Goal: Information Seeking & Learning: Learn about a topic

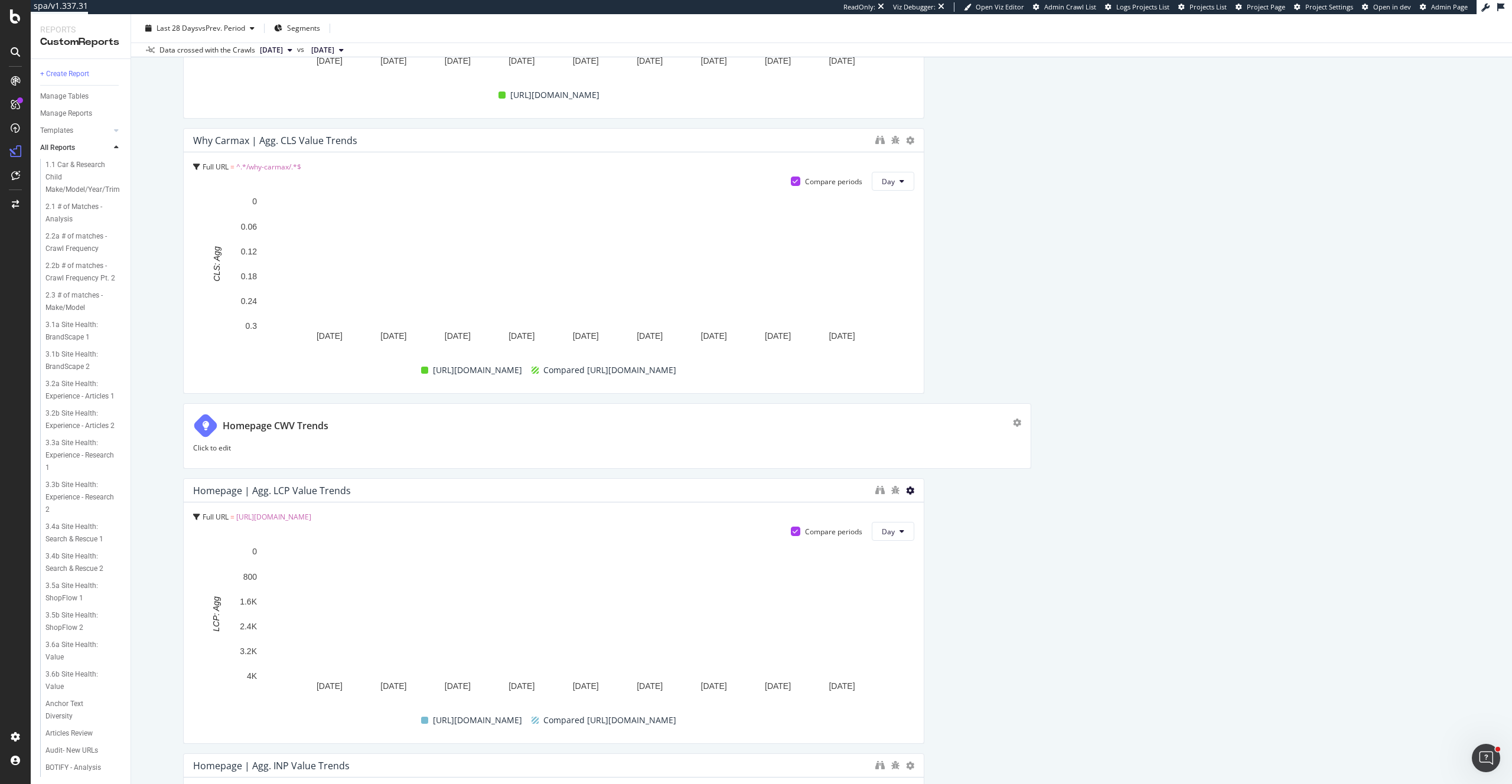
scroll to position [930, 0]
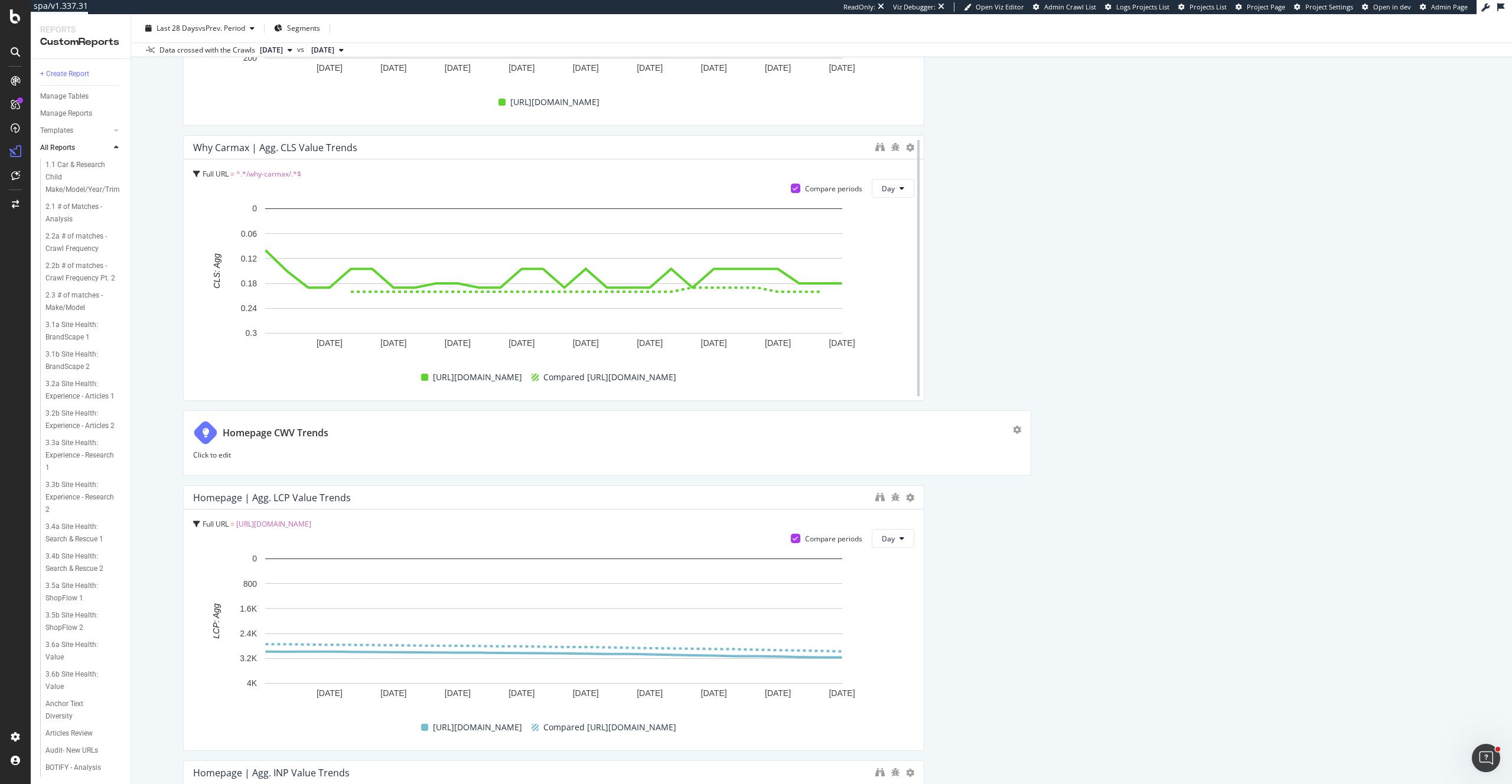
click at [913, 147] on div at bounding box center [918, 268] width 12 height 266
click at [909, 147] on icon at bounding box center [910, 147] width 8 height 8
click at [883, 147] on icon "binoculars" at bounding box center [879, 147] width 9 height 9
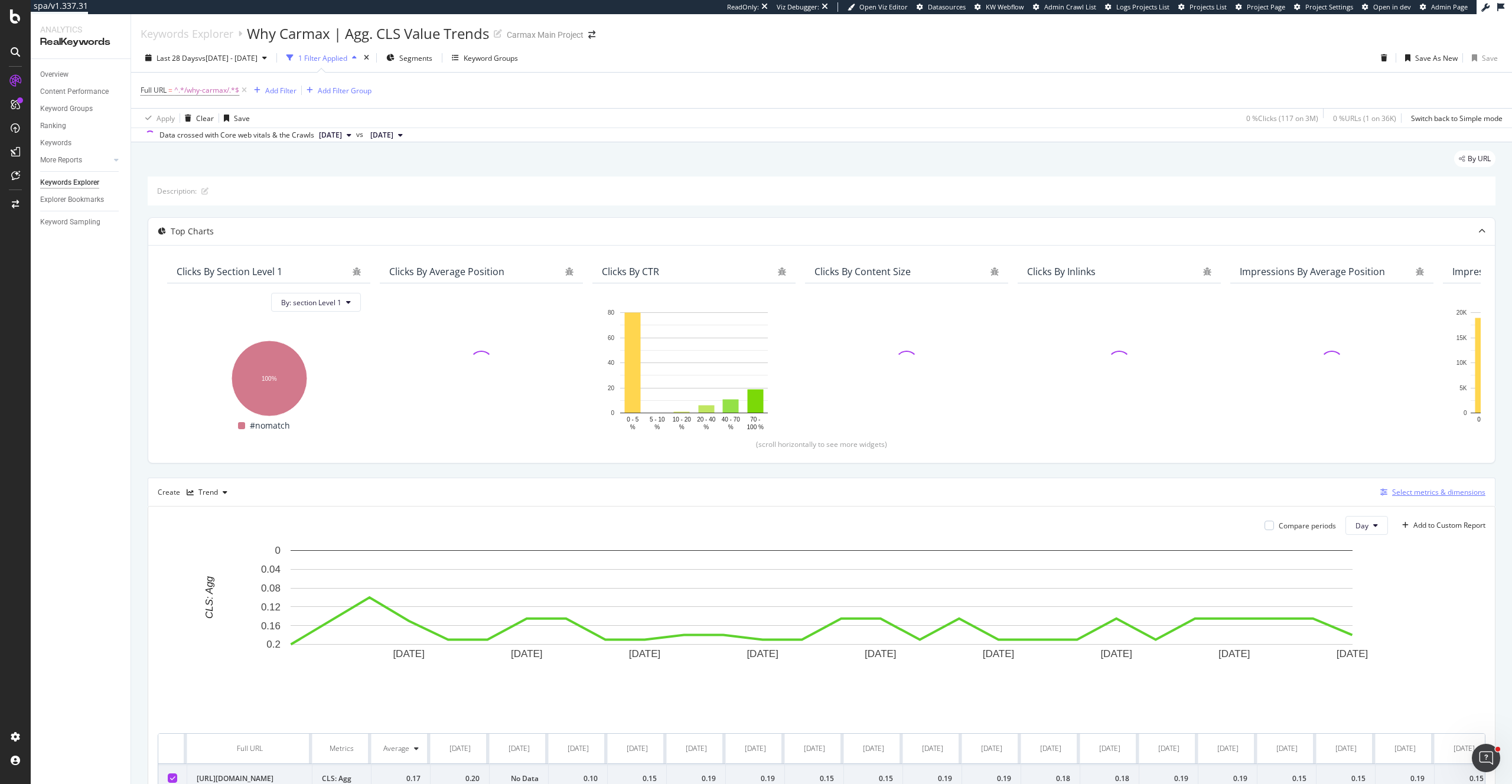
click at [1411, 495] on div "Select metrics & dimensions" at bounding box center [1439, 492] width 93 height 10
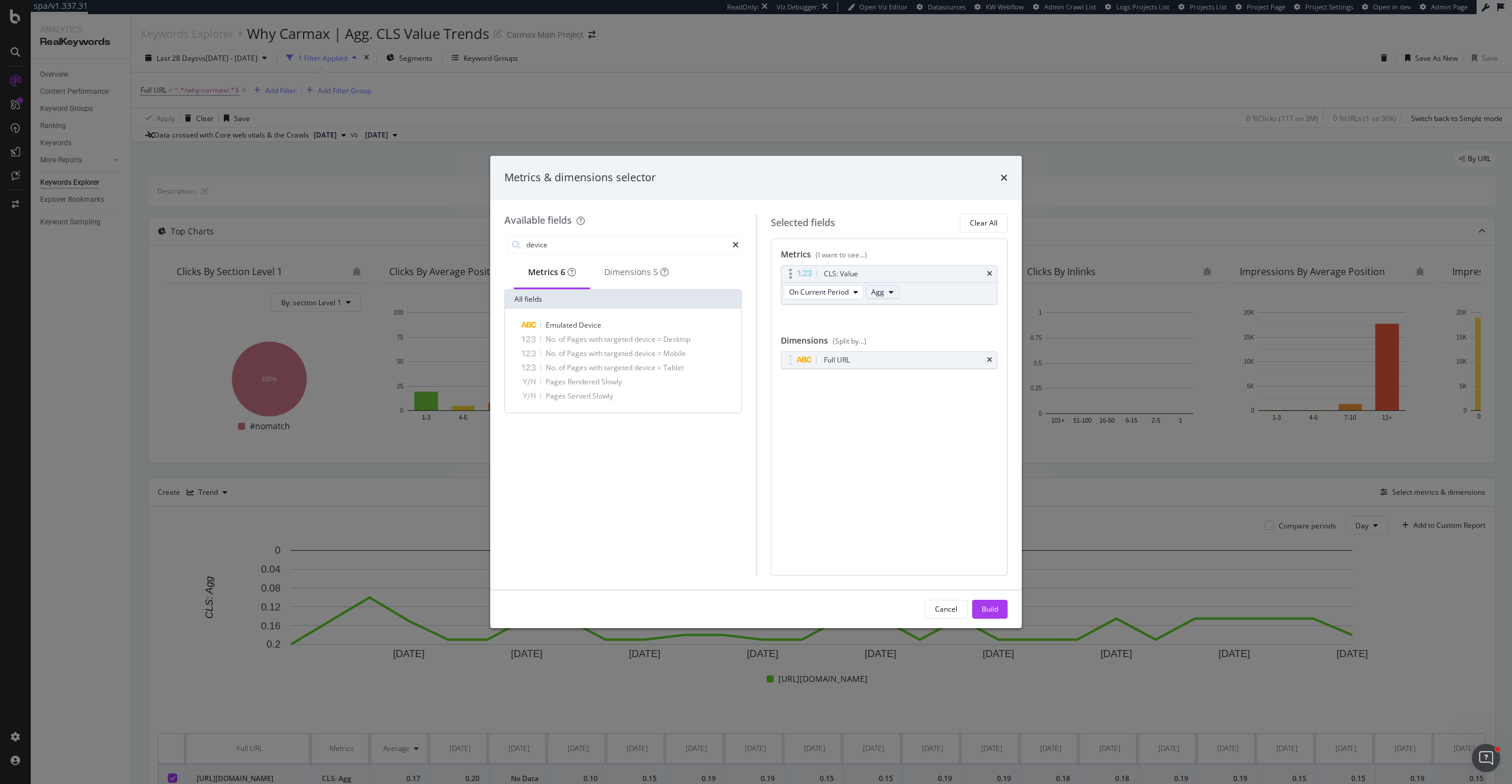
type input "device"
click at [877, 289] on span "Agg" at bounding box center [878, 292] width 13 height 10
click at [832, 289] on span "On Current Period" at bounding box center [819, 292] width 60 height 10
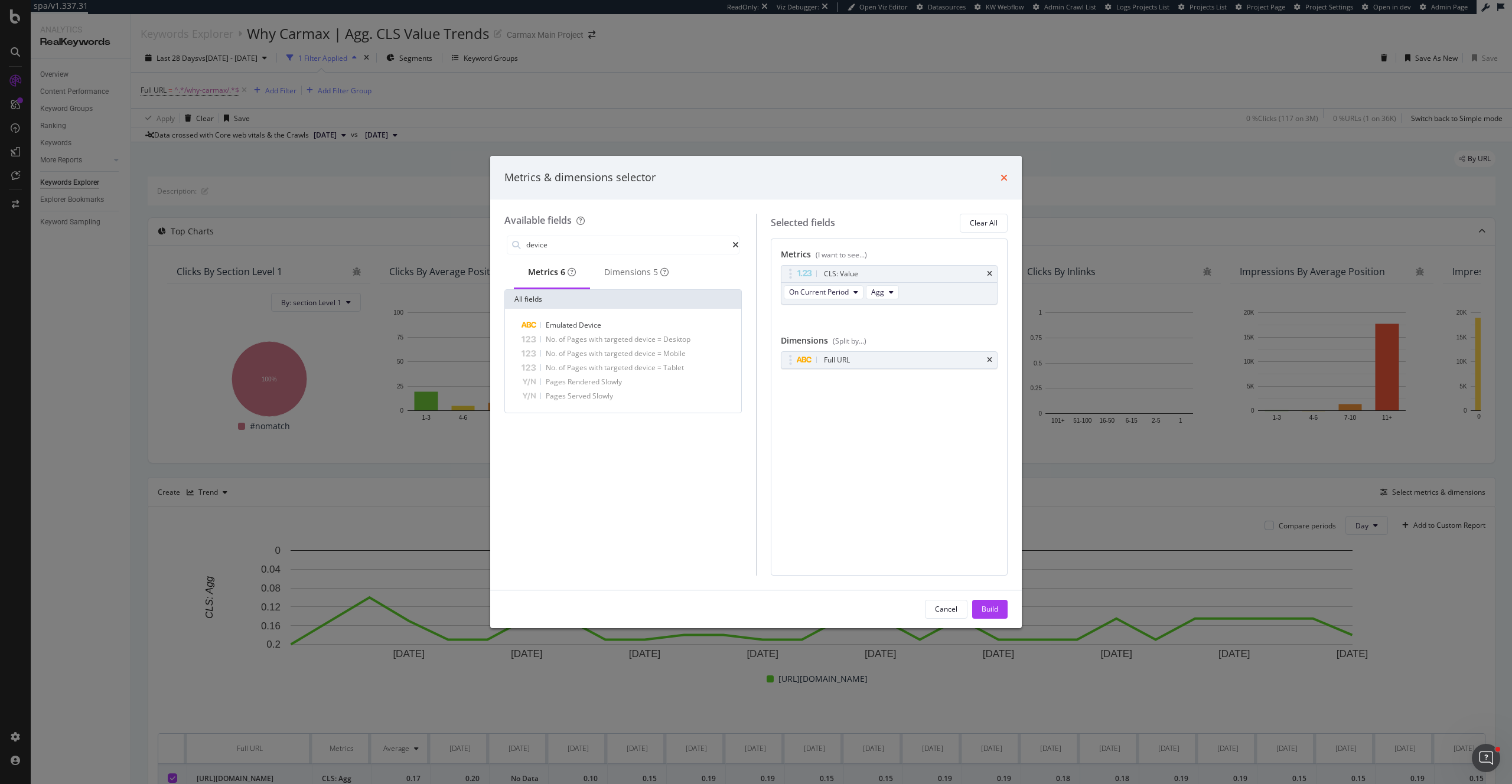
click at [1007, 174] on icon "times" at bounding box center [1003, 177] width 7 height 9
